Goal: Task Accomplishment & Management: Manage account settings

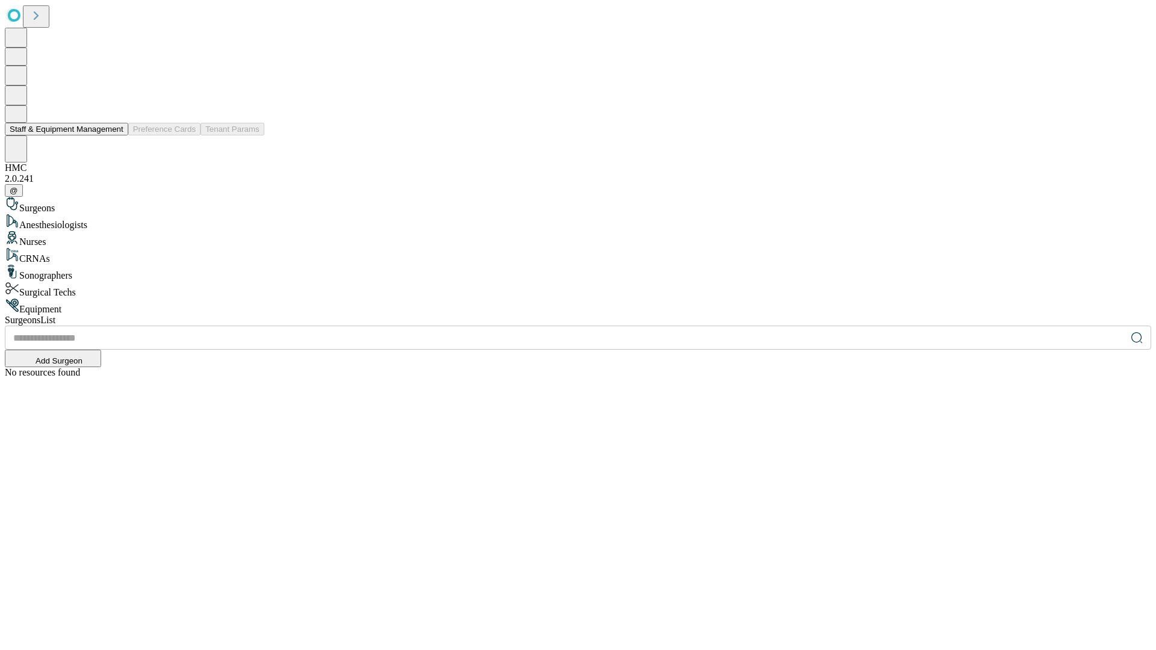
click at [115, 135] on button "Staff & Equipment Management" at bounding box center [66, 129] width 123 height 13
